Goal: Download file/media: Obtain a digital file from the website

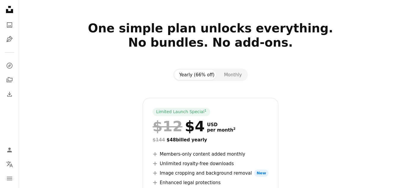
scroll to position [19, 0]
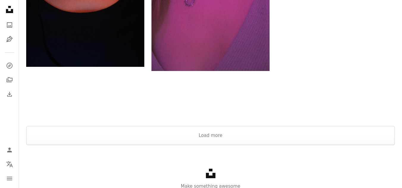
scroll to position [4775, 0]
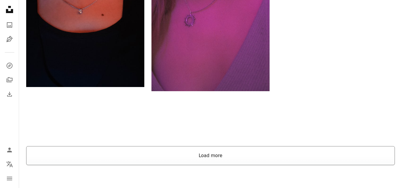
click at [221, 156] on button "Load more" at bounding box center [210, 155] width 369 height 19
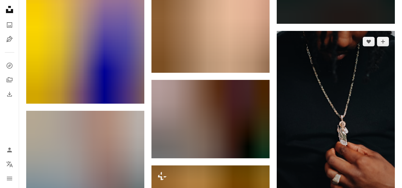
scroll to position [15409, 0]
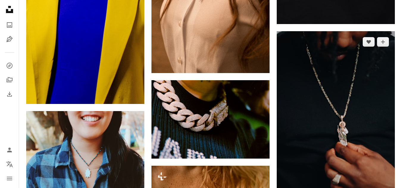
click at [353, 99] on img at bounding box center [336, 119] width 118 height 177
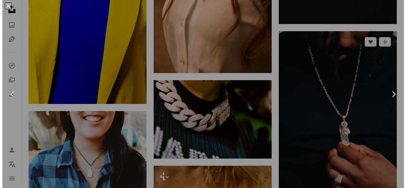
scroll to position [15546, 0]
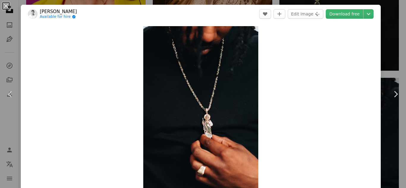
click at [383, 60] on div "An X shape Chevron left Chevron right [PERSON_NAME] Available for hire A checkm…" at bounding box center [203, 94] width 406 height 188
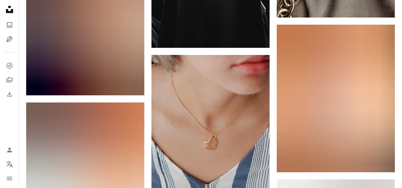
scroll to position [18046, 0]
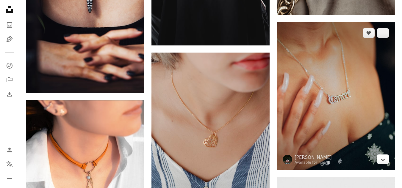
click at [384, 158] on icon "Download" at bounding box center [383, 159] width 4 height 4
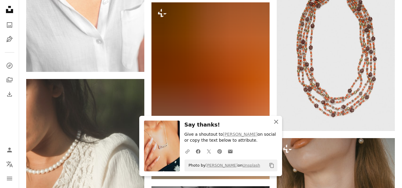
scroll to position [18316, 0]
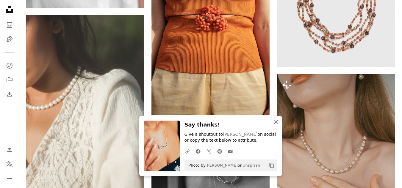
click at [276, 121] on icon "An X shape" at bounding box center [276, 121] width 7 height 7
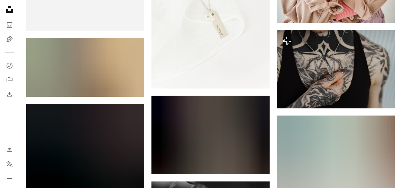
scroll to position [18947, 0]
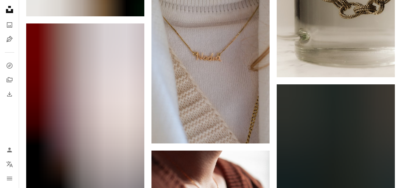
scroll to position [20261, 0]
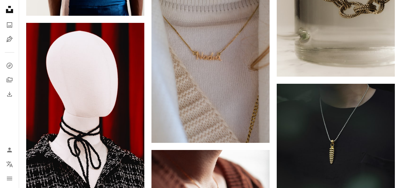
drag, startPoint x: 400, startPoint y: 116, endPoint x: 275, endPoint y: 80, distance: 130.3
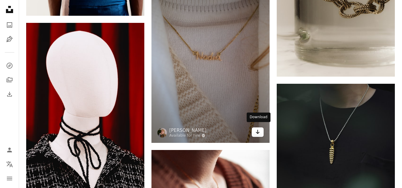
click at [256, 129] on icon "Arrow pointing down" at bounding box center [257, 132] width 5 height 7
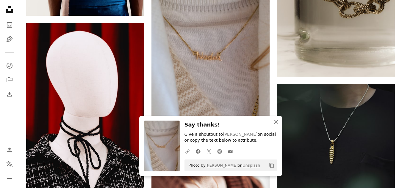
click at [275, 120] on icon "An X shape" at bounding box center [276, 121] width 7 height 7
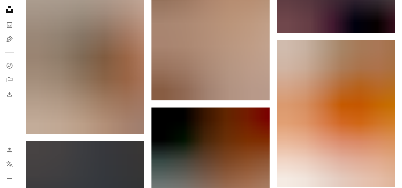
scroll to position [26217, 0]
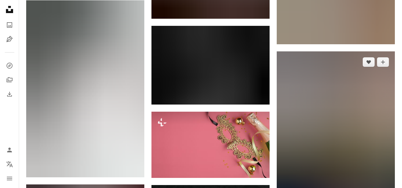
scroll to position [28512, 0]
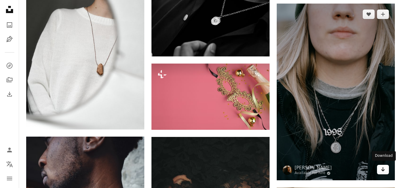
click at [382, 168] on icon "Download" at bounding box center [383, 169] width 4 height 4
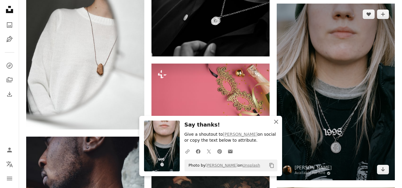
scroll to position [28548, 0]
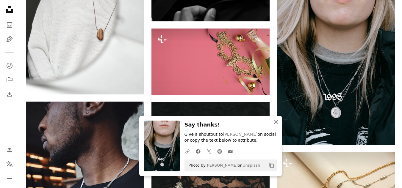
click at [277, 120] on icon "An X shape" at bounding box center [276, 121] width 7 height 7
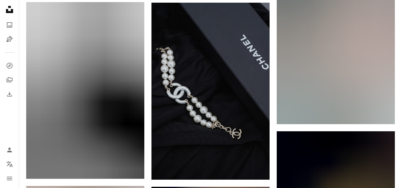
scroll to position [37339, 0]
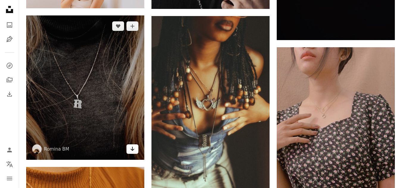
click at [133, 147] on icon "Download" at bounding box center [133, 149] width 4 height 4
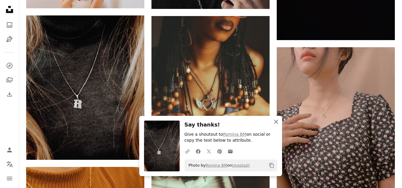
click at [276, 122] on button "An X shape Close" at bounding box center [276, 122] width 12 height 12
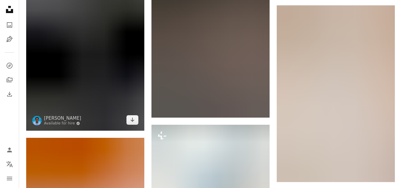
scroll to position [40760, 0]
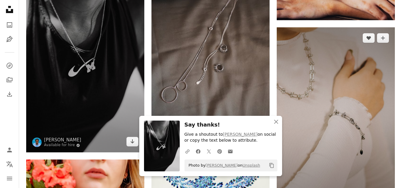
scroll to position [40877, 0]
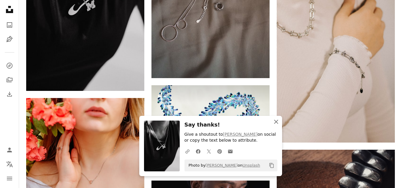
click at [276, 123] on icon "An X shape" at bounding box center [276, 121] width 7 height 7
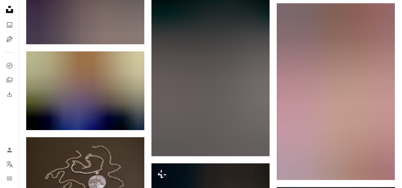
scroll to position [0, 0]
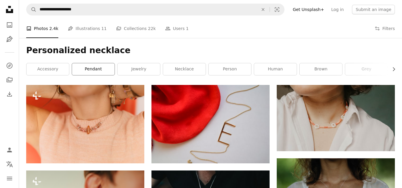
click at [90, 68] on link "pendant" at bounding box center [93, 69] width 43 height 12
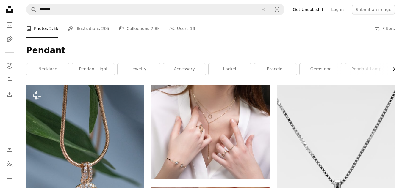
click at [394, 68] on icon "button" at bounding box center [394, 69] width 2 height 4
click at [394, 68] on link "gold pendant" at bounding box center [373, 69] width 43 height 12
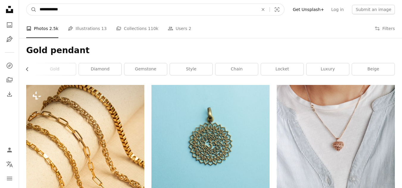
click at [86, 12] on input "**********" at bounding box center [147, 9] width 220 height 11
type input "*"
type input "**********"
click at [26, 4] on button "A magnifying glass" at bounding box center [31, 9] width 10 height 11
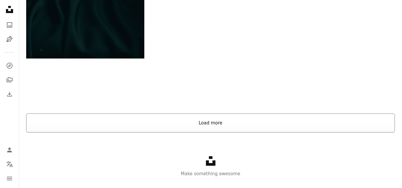
scroll to position [966, 0]
click at [245, 120] on button "Load more" at bounding box center [210, 122] width 369 height 19
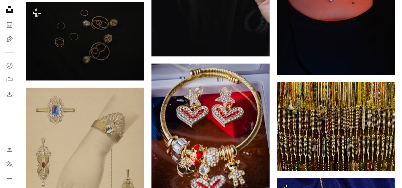
scroll to position [2433, 0]
